Goal: Task Accomplishment & Management: Complete application form

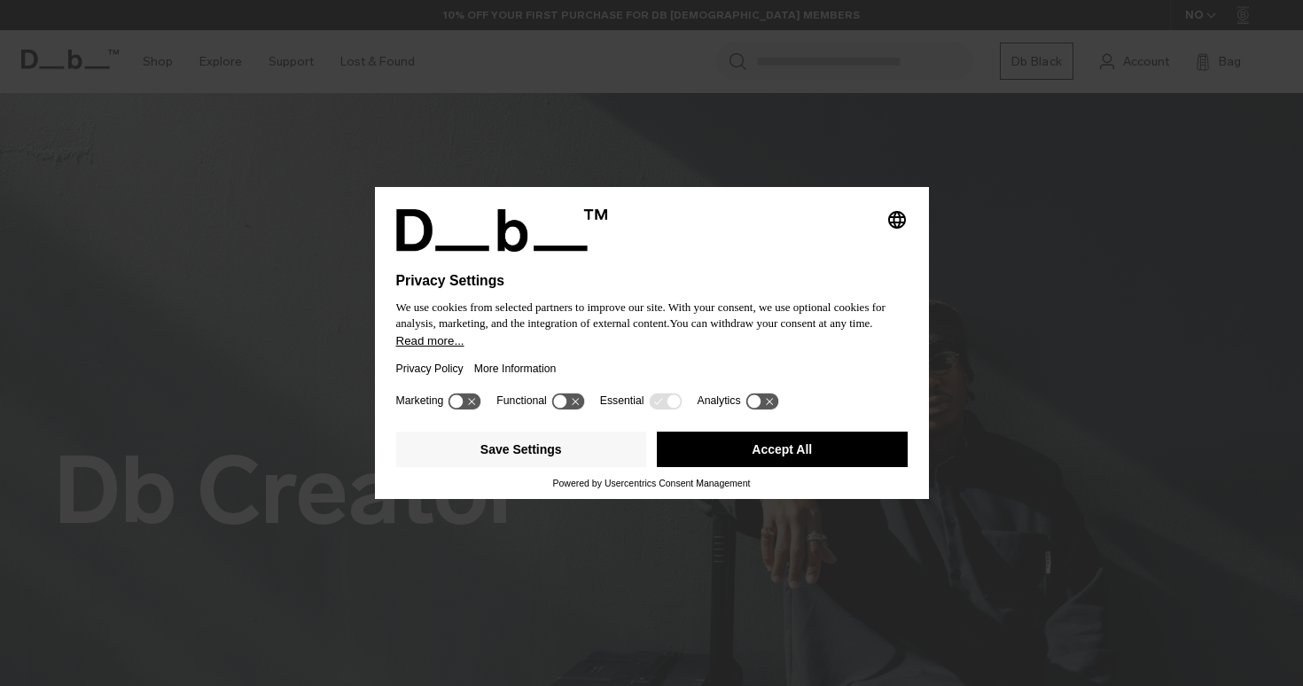
click at [814, 467] on button "Accept All" at bounding box center [782, 449] width 251 height 35
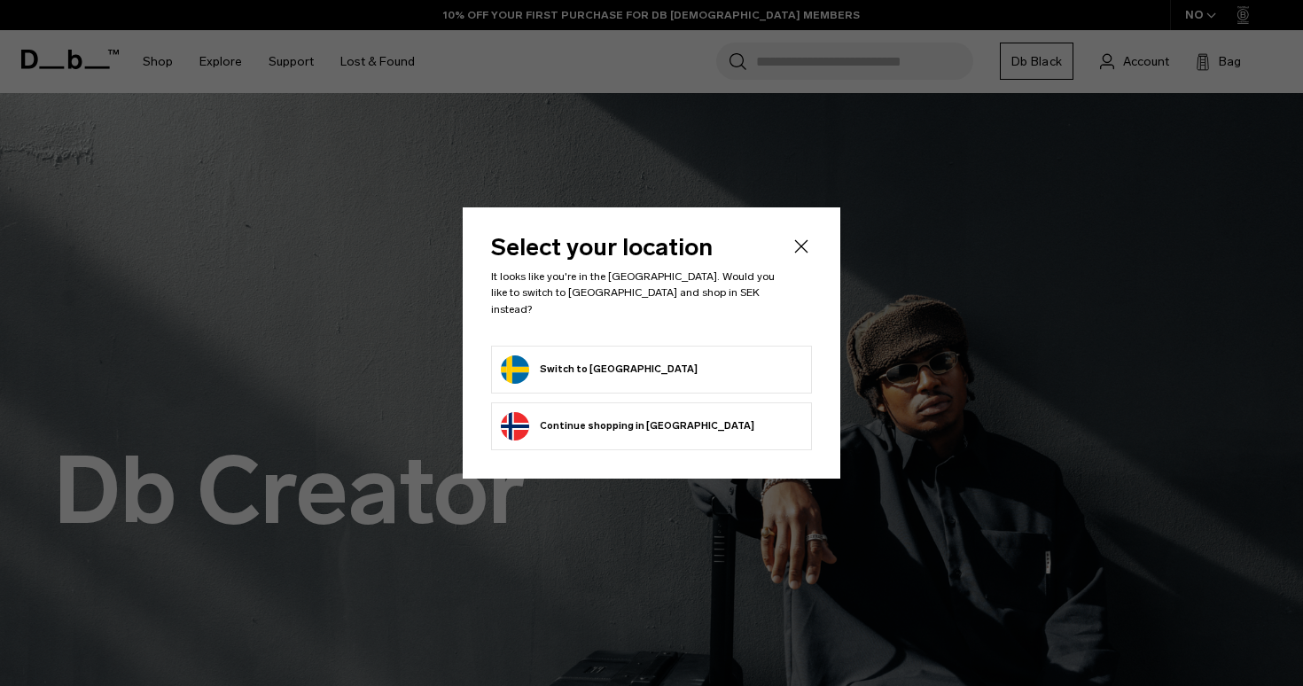
click at [765, 325] on header "Select your location It looks like you're in the [GEOGRAPHIC_DATA]. Would you l…" at bounding box center [651, 290] width 321 height 109
click at [757, 357] on form "Switch to [GEOGRAPHIC_DATA]" at bounding box center [651, 370] width 301 height 28
click at [534, 356] on button "Switch to [GEOGRAPHIC_DATA]" at bounding box center [599, 370] width 197 height 28
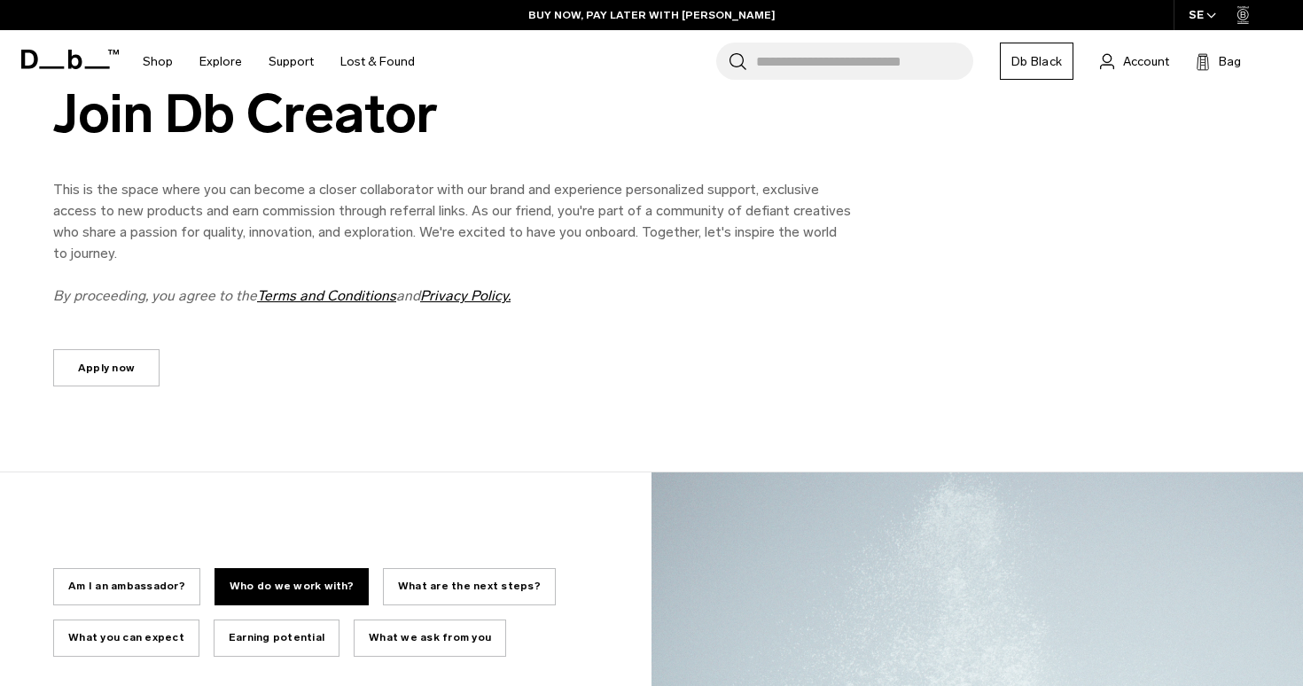
scroll to position [876, 0]
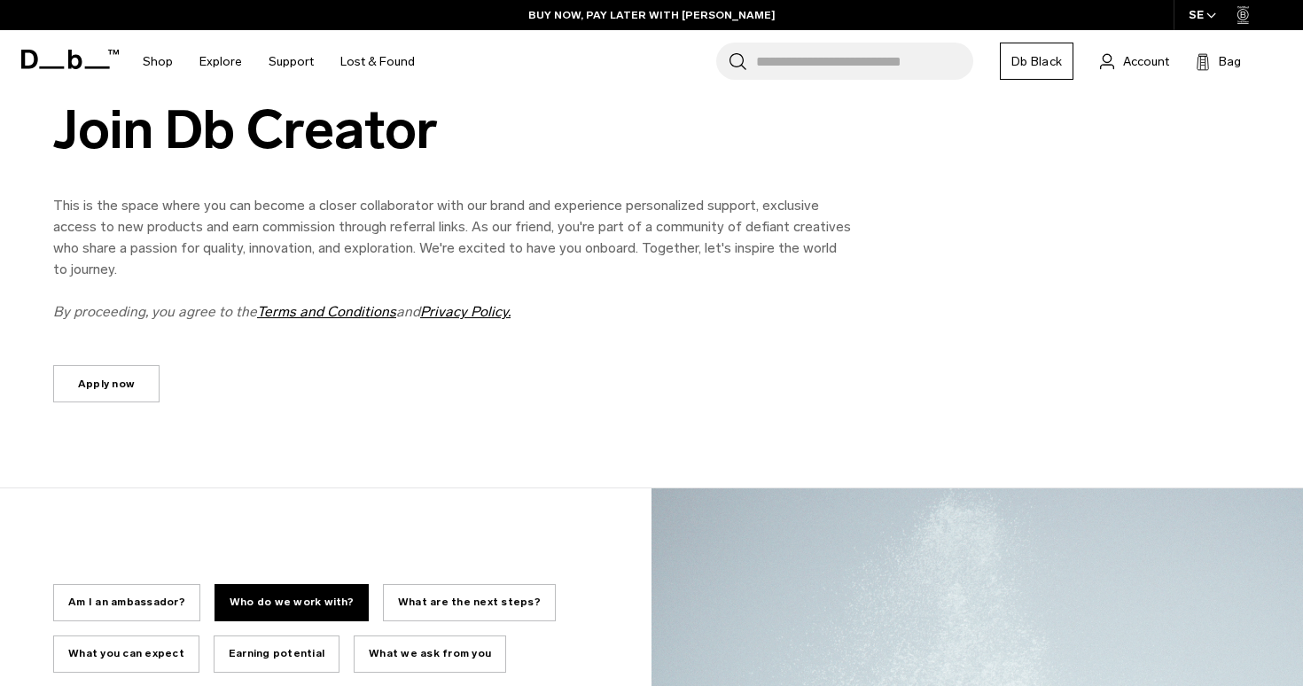
click at [129, 377] on link "Apply now" at bounding box center [106, 383] width 106 height 37
